Goal: Task Accomplishment & Management: Manage account settings

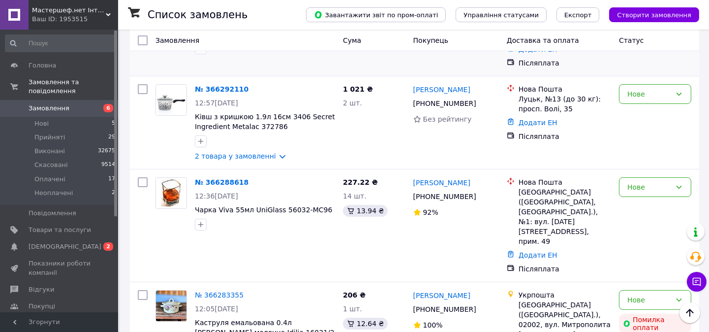
scroll to position [328, 0]
click at [213, 178] on link "№ 366288618" at bounding box center [222, 182] width 54 height 8
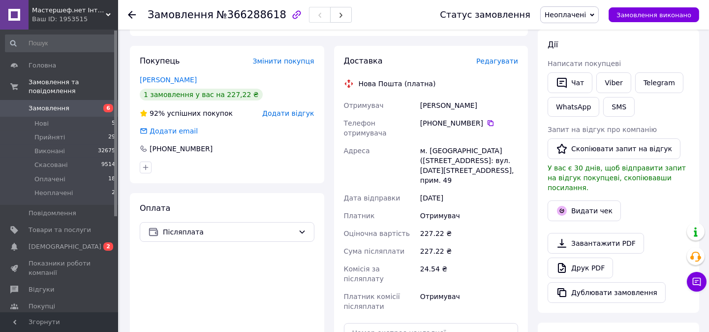
scroll to position [164, 0]
click at [580, 16] on span "Неоплачені" at bounding box center [565, 15] width 41 height 8
click at [576, 78] on li "Оплачено" at bounding box center [570, 78] width 58 height 15
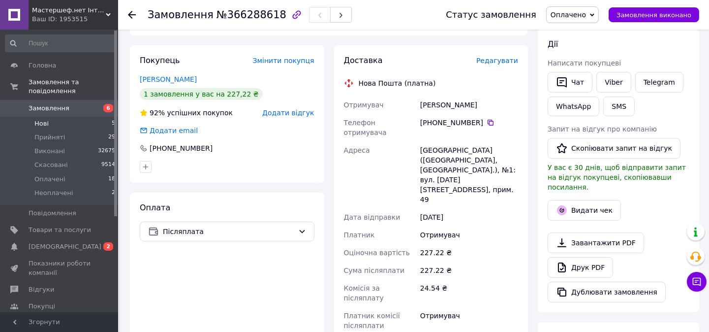
click at [37, 119] on span "Нові" at bounding box center [41, 123] width 14 height 9
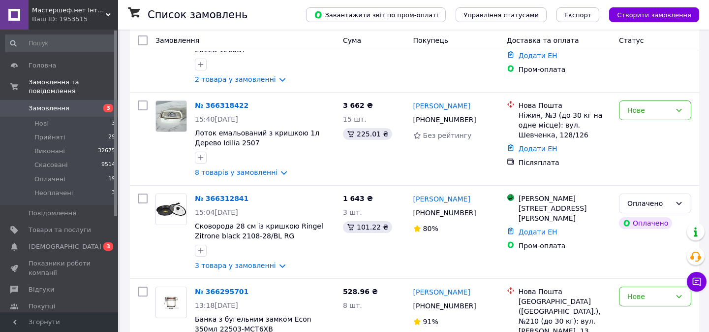
scroll to position [164, 0]
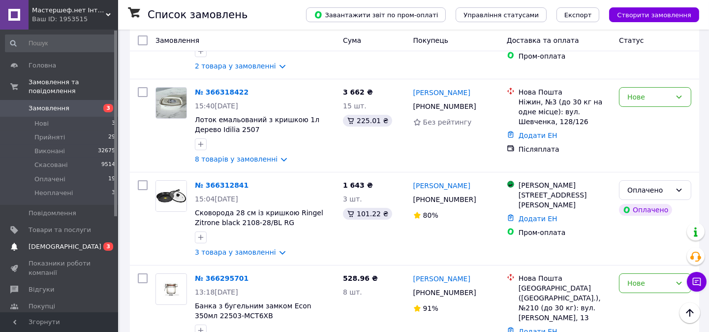
click at [30, 242] on span "[DEMOGRAPHIC_DATA]" at bounding box center [65, 246] width 73 height 9
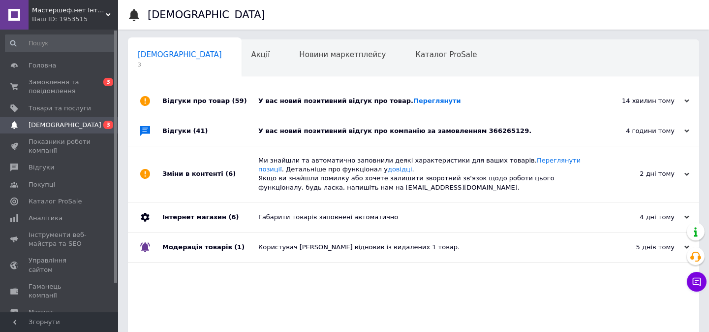
click at [409, 138] on div "У вас новий позитивний відгук про компанію за замовленням 366265129." at bounding box center [424, 131] width 333 height 30
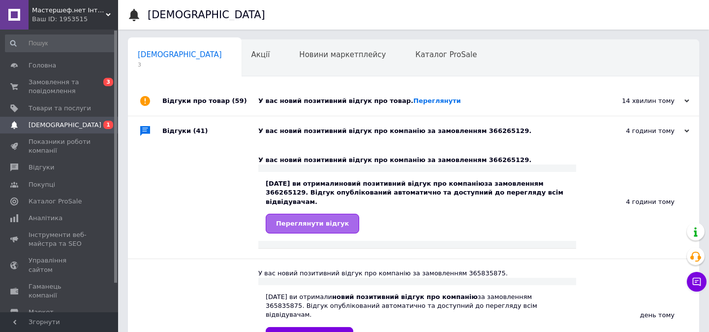
click at [348, 215] on div "Переглянути відгук" at bounding box center [417, 223] width 303 height 20
click at [336, 219] on span "Переглянути відгук" at bounding box center [312, 222] width 73 height 7
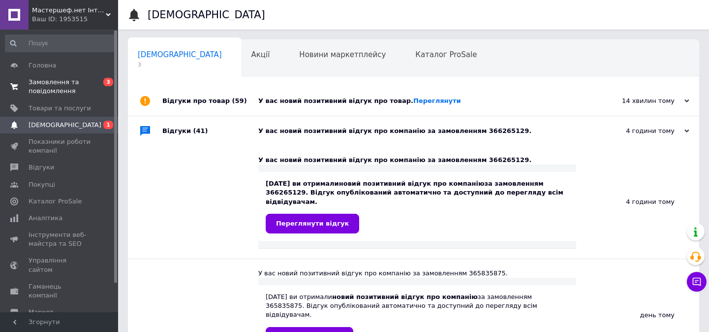
click at [57, 86] on span "Замовлення та повідомлення" at bounding box center [60, 87] width 62 height 18
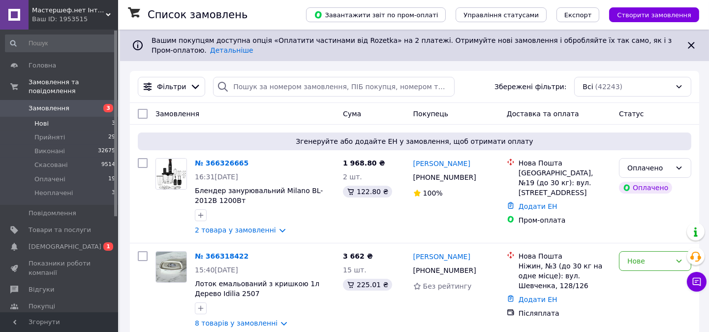
click at [40, 119] on span "Нові" at bounding box center [41, 123] width 14 height 9
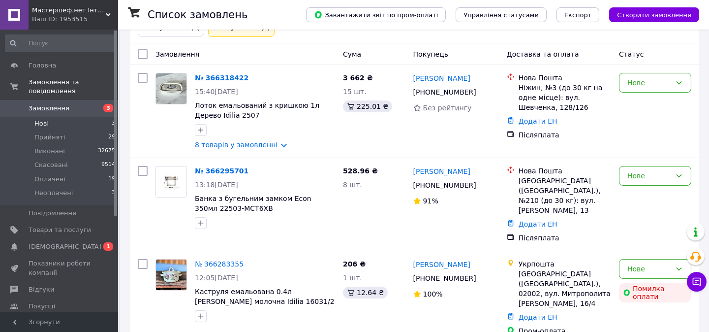
scroll to position [94, 0]
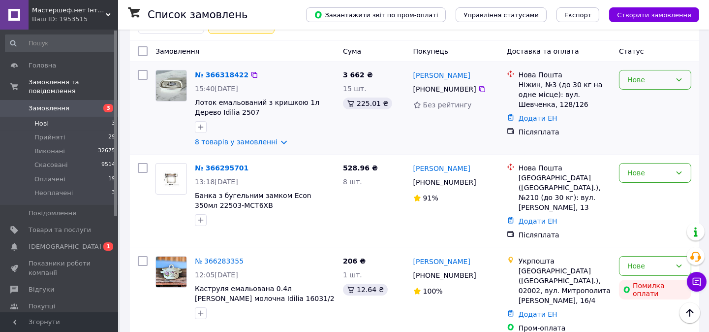
click at [636, 85] on div "Нове" at bounding box center [649, 79] width 44 height 11
click at [631, 168] on li "Неоплачені" at bounding box center [654, 173] width 71 height 18
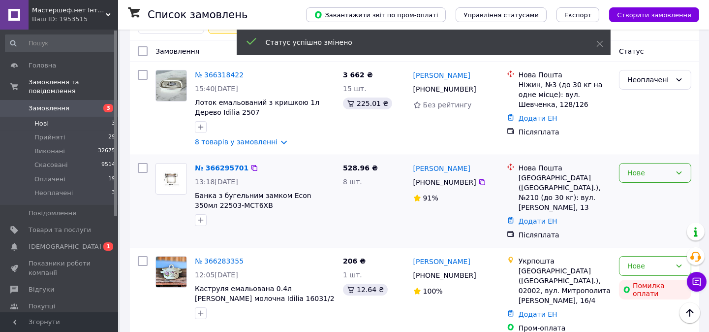
click at [635, 173] on div "Нове" at bounding box center [649, 172] width 44 height 11
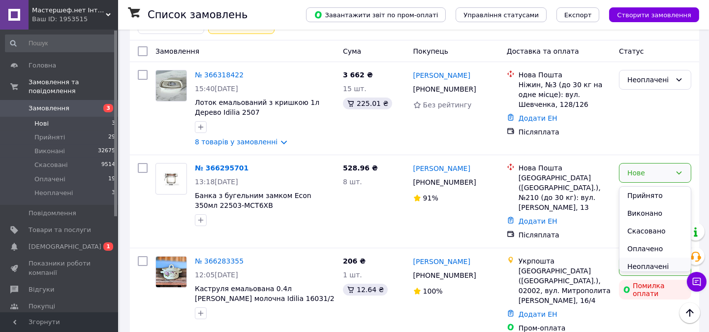
click at [639, 264] on li "Неоплачені" at bounding box center [654, 266] width 71 height 18
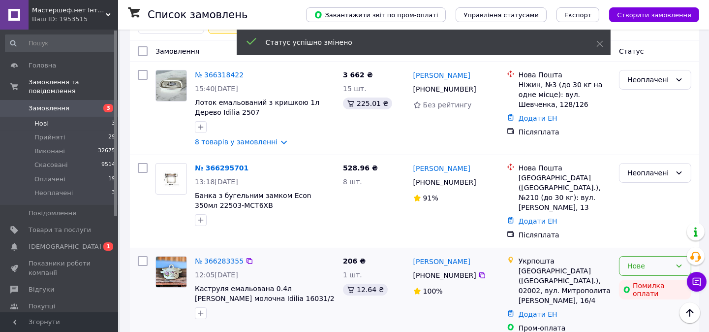
click at [631, 260] on div "Нове" at bounding box center [649, 265] width 44 height 11
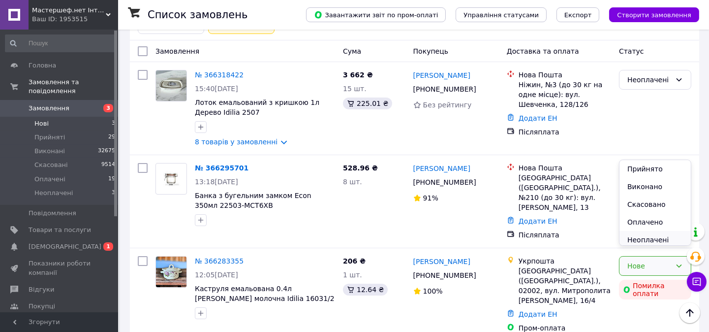
click at [641, 240] on li "Неоплачені" at bounding box center [654, 240] width 71 height 18
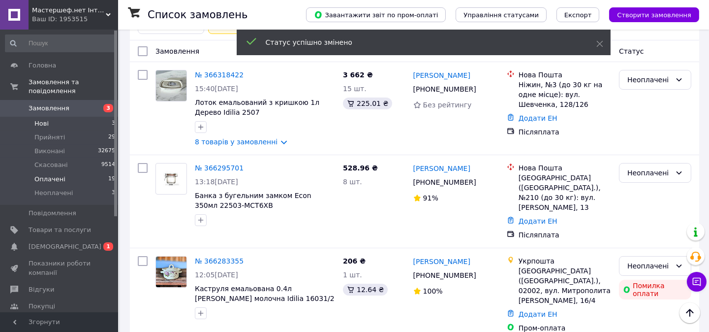
click at [52, 175] on span "Оплачені" at bounding box center [49, 179] width 31 height 9
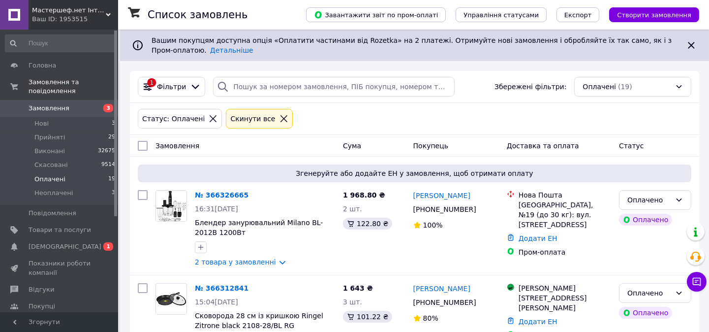
click at [49, 175] on span "Оплачені" at bounding box center [49, 179] width 31 height 9
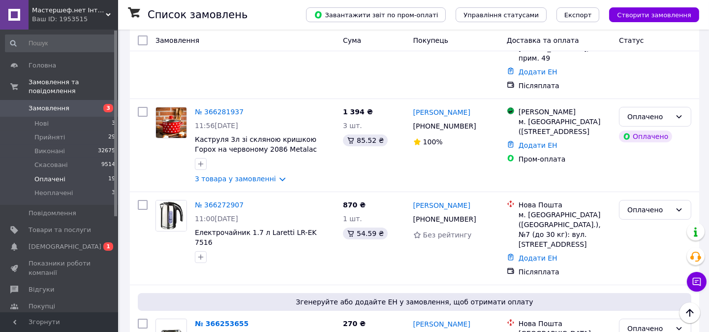
scroll to position [357, 0]
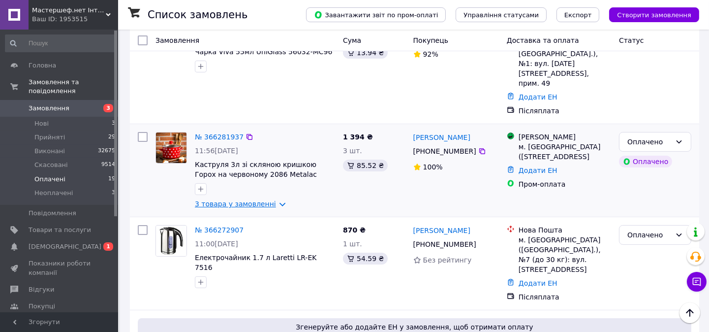
click at [242, 200] on link "3 товара у замовленні" at bounding box center [235, 204] width 81 height 8
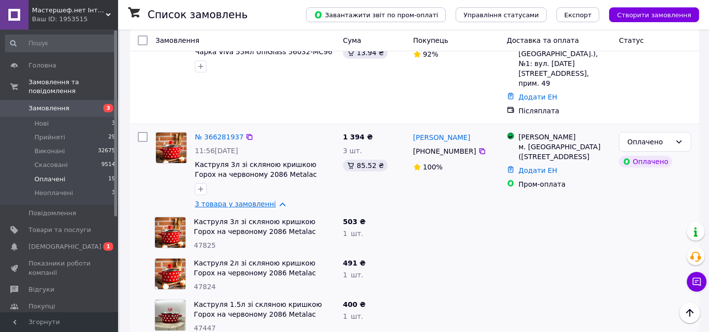
click at [242, 200] on link "3 товара у замовленні" at bounding box center [235, 204] width 81 height 8
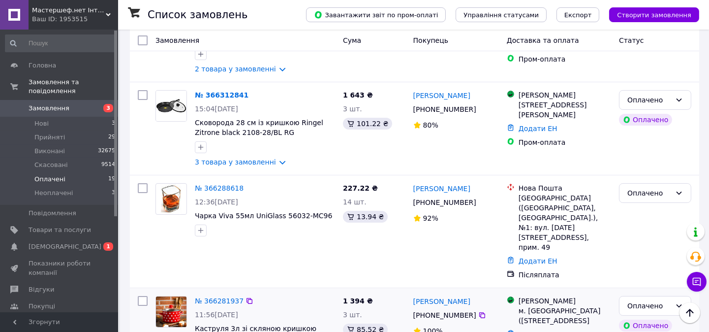
scroll to position [138, 0]
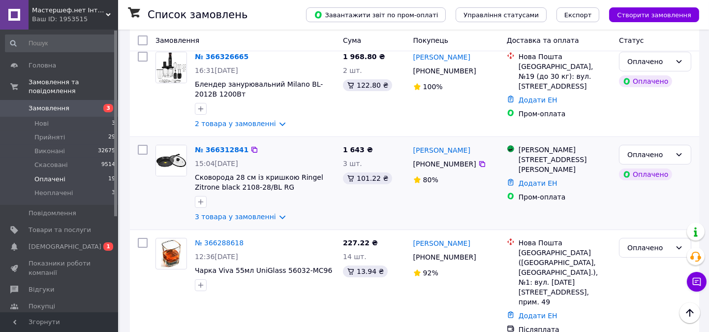
click at [247, 223] on div "№ 366312841 15:04, 12.10.2025 Сковорода 28 см із кришкою Ringel Zitrone black 2…" at bounding box center [265, 183] width 148 height 85
click at [240, 218] on link "3 товара у замовленні" at bounding box center [235, 217] width 81 height 8
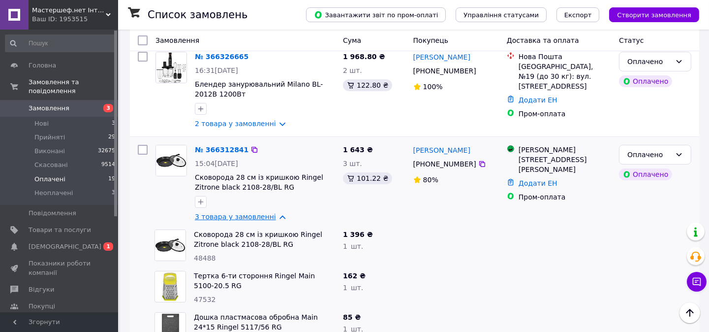
click at [240, 218] on link "3 товара у замовленні" at bounding box center [235, 217] width 81 height 8
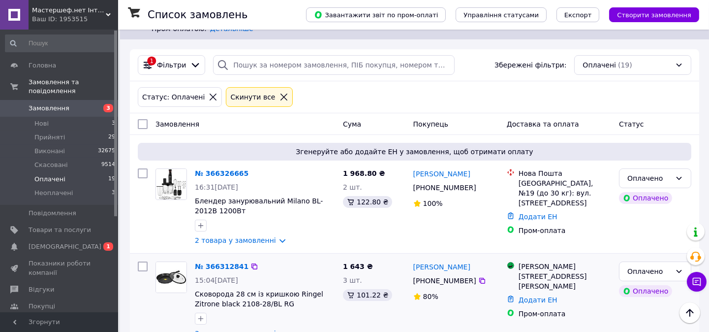
scroll to position [0, 0]
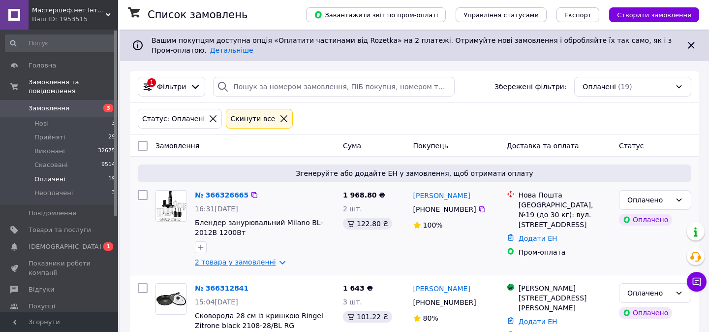
click at [247, 264] on link "2 товара у замовленні" at bounding box center [235, 262] width 81 height 8
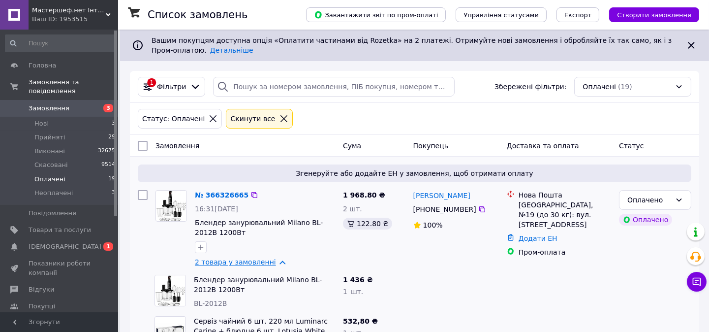
click at [247, 264] on link "2 товара у замовленні" at bounding box center [235, 262] width 81 height 8
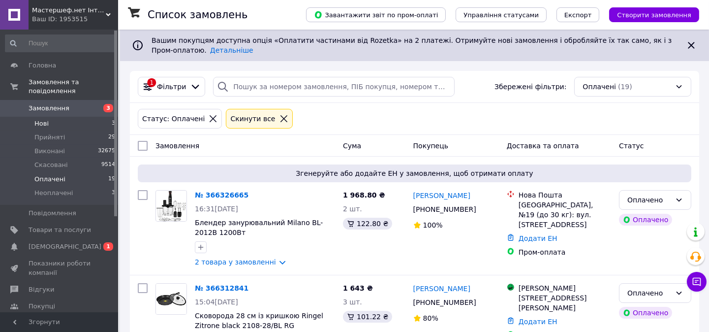
click at [50, 117] on li "Нові 3" at bounding box center [60, 124] width 121 height 14
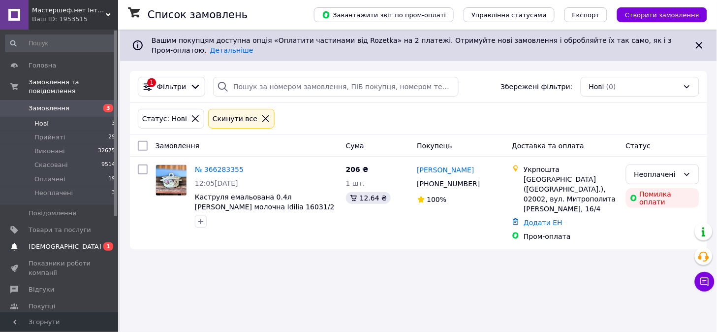
click at [47, 242] on link "Сповіщення 0 1" at bounding box center [60, 246] width 121 height 17
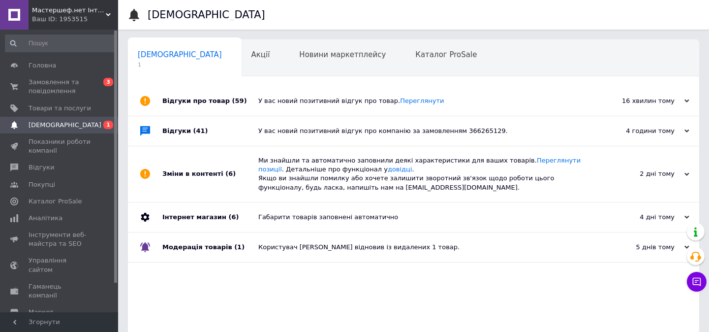
click at [494, 135] on div "У вас новий позитивний відгук про компанію за замовленням 366265129." at bounding box center [424, 130] width 333 height 9
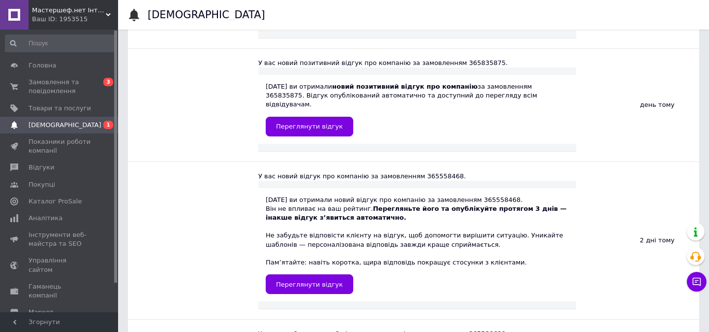
scroll to position [164, 0]
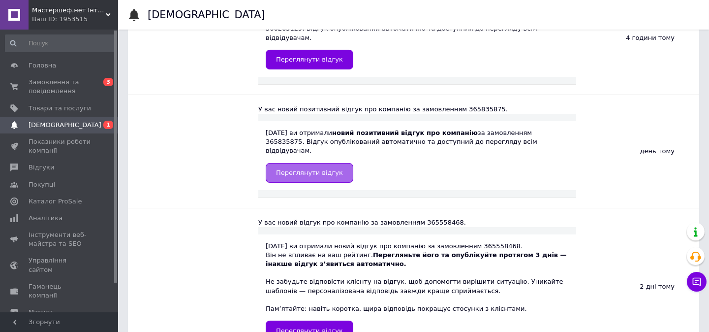
click at [268, 163] on link "Переглянути відгук" at bounding box center [310, 173] width 88 height 20
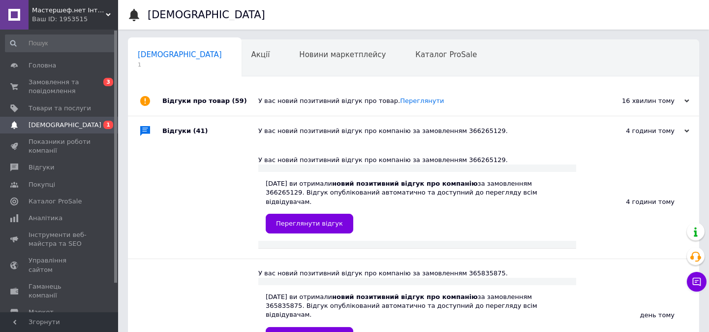
click at [206, 102] on div "Відгуки про товар (59)" at bounding box center [210, 101] width 96 height 30
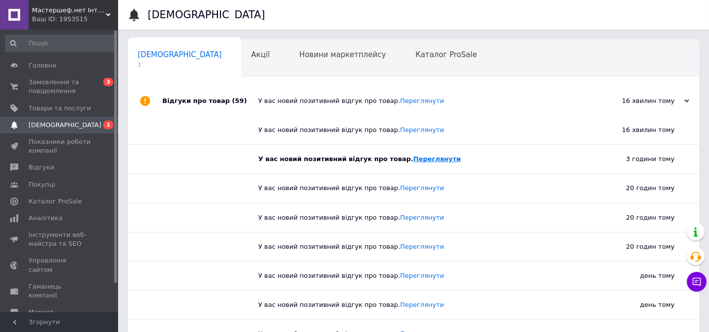
click at [419, 159] on link "Переглянути" at bounding box center [437, 158] width 48 height 7
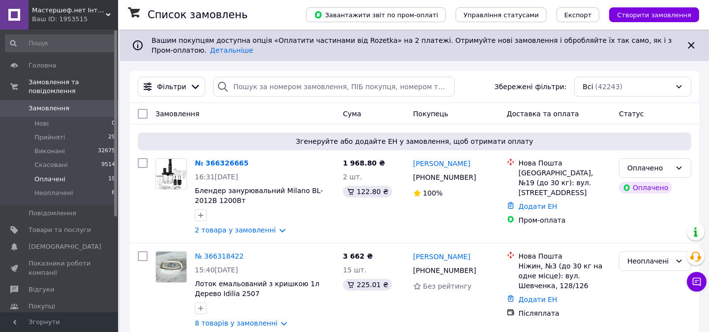
click at [48, 175] on span "Оплачені" at bounding box center [49, 179] width 31 height 9
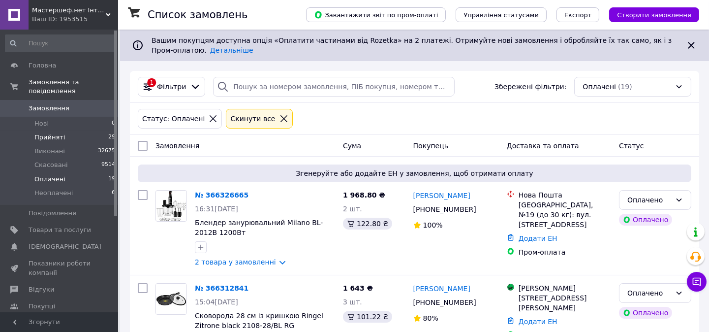
click at [76, 130] on li "Прийняті 29" at bounding box center [60, 137] width 121 height 14
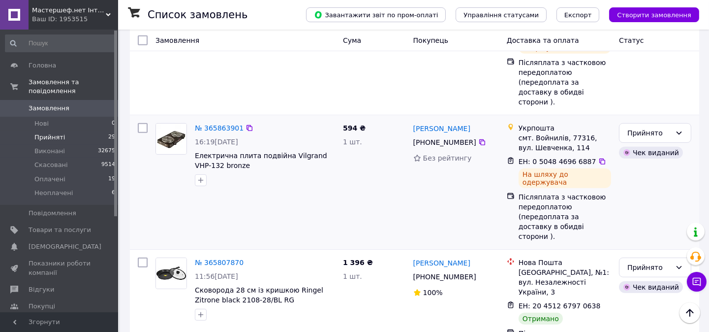
scroll to position [776, 0]
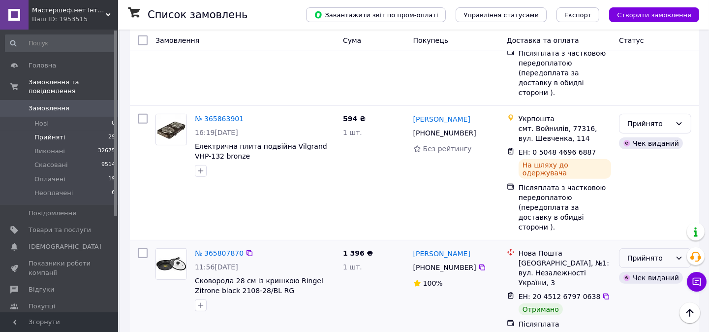
click at [668, 252] on div "Прийнято" at bounding box center [649, 257] width 44 height 11
click at [656, 174] on li "Виконано" at bounding box center [654, 168] width 71 height 18
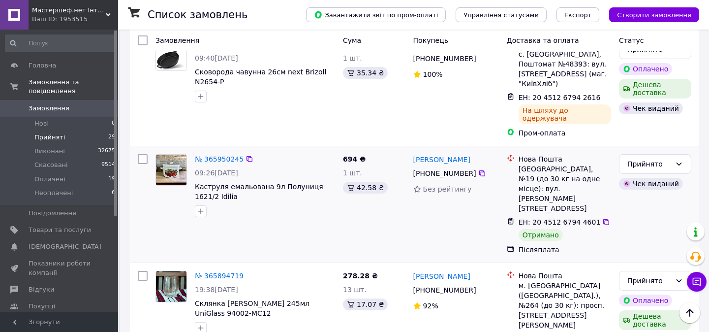
scroll to position [284, 0]
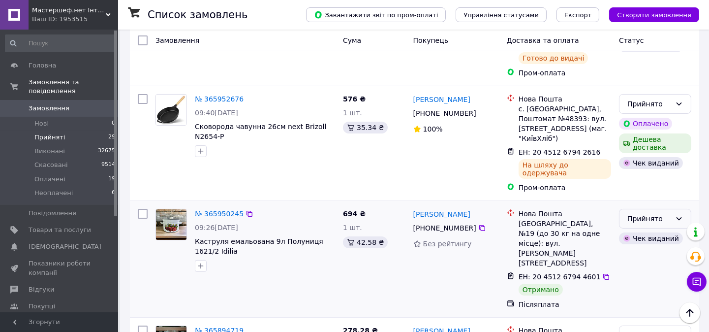
click at [631, 209] on div "Прийнято" at bounding box center [655, 219] width 72 height 20
drag, startPoint x: 632, startPoint y: 207, endPoint x: 568, endPoint y: 200, distance: 64.8
click at [632, 207] on li "Виконано" at bounding box center [654, 213] width 71 height 18
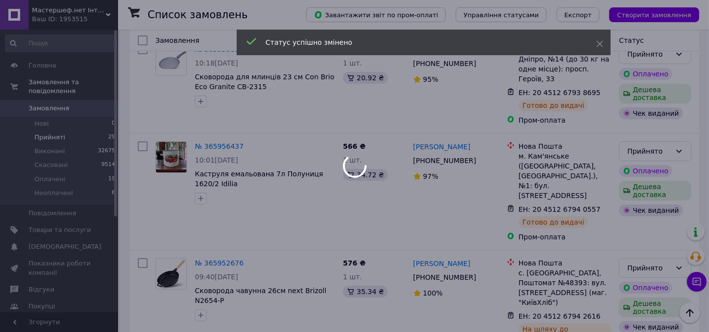
scroll to position [0, 0]
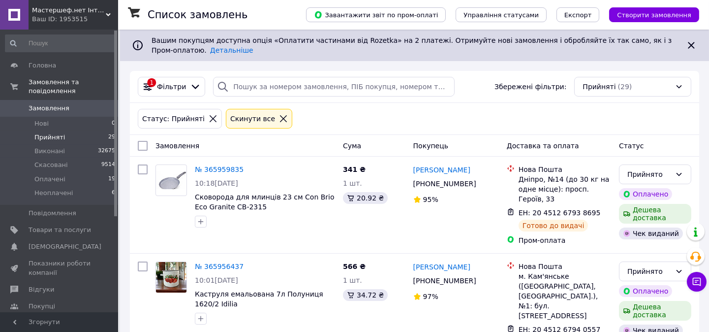
click at [60, 133] on span "Прийняті" at bounding box center [49, 137] width 30 height 9
click at [41, 175] on li "Оплачені 19" at bounding box center [60, 179] width 121 height 14
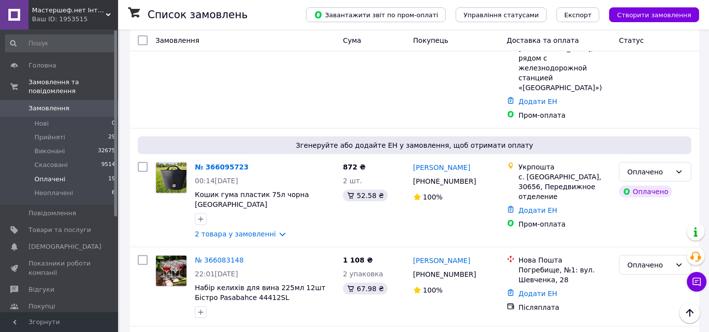
scroll to position [1421, 0]
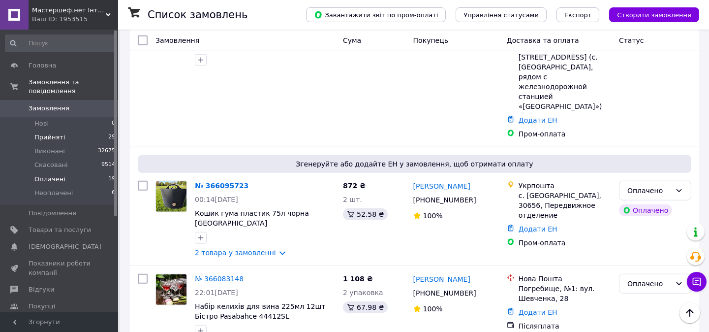
click at [31, 130] on li "Прийняті 29" at bounding box center [60, 137] width 121 height 14
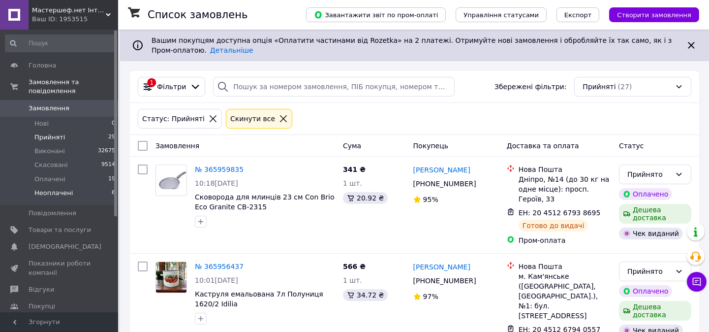
click at [48, 188] on span "Неоплачені" at bounding box center [53, 192] width 38 height 9
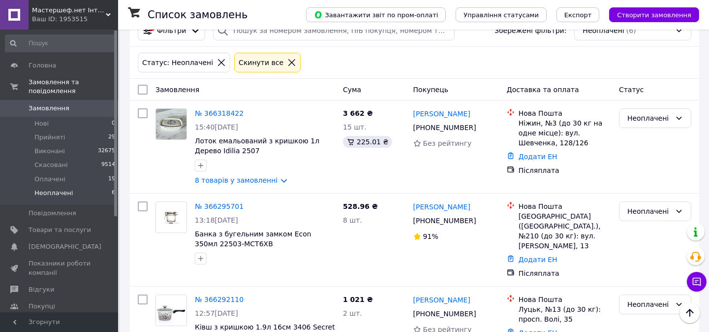
scroll to position [1, 0]
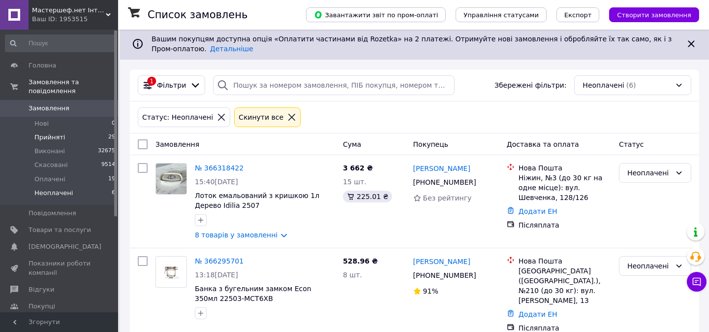
click at [52, 133] on span "Прийняті" at bounding box center [49, 137] width 30 height 9
